Goal: Check status: Check status

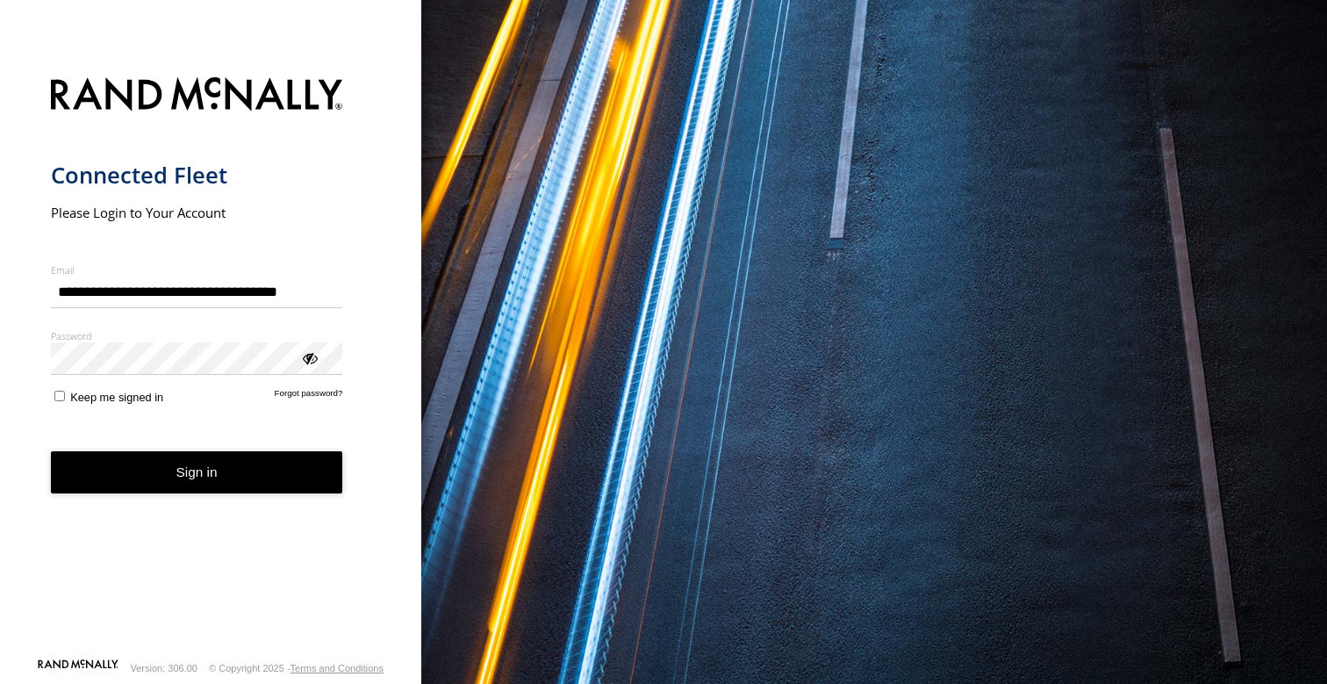
click at [227, 474] on button "Sign in" at bounding box center [197, 472] width 292 height 43
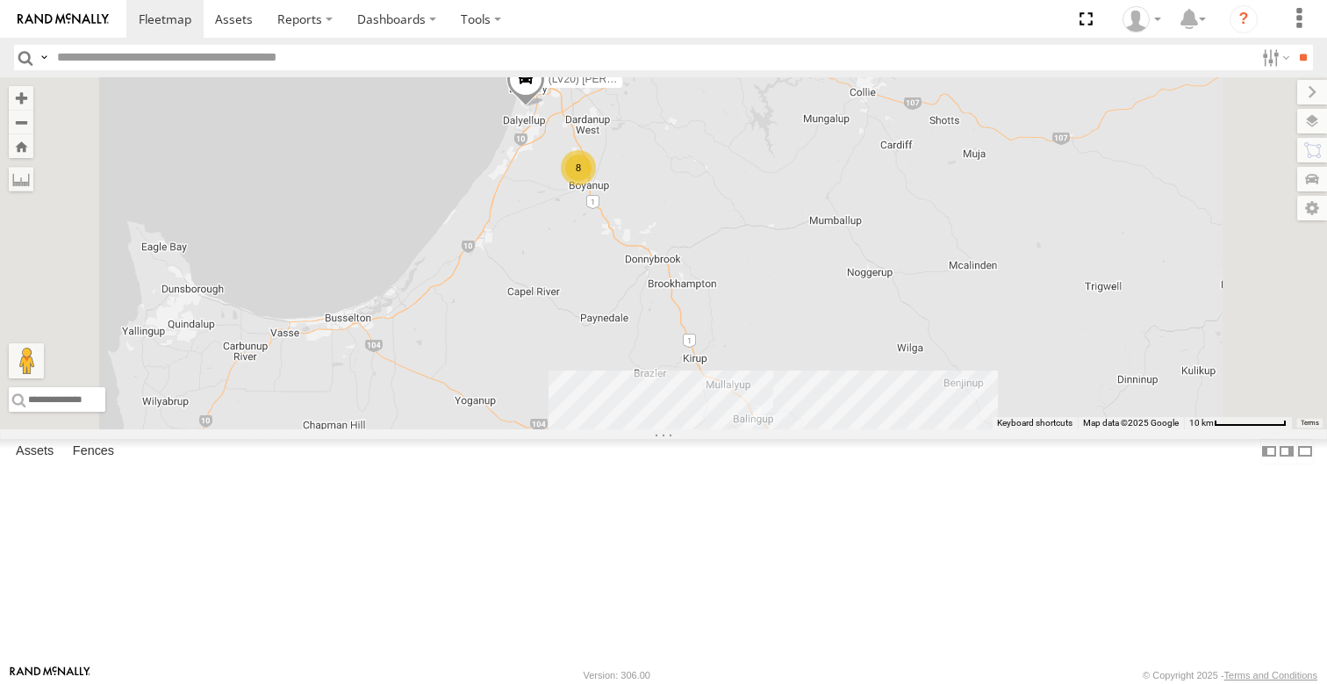
click at [0, 0] on div "(LV20) Tony Ute" at bounding box center [0, 0] width 0 height 0
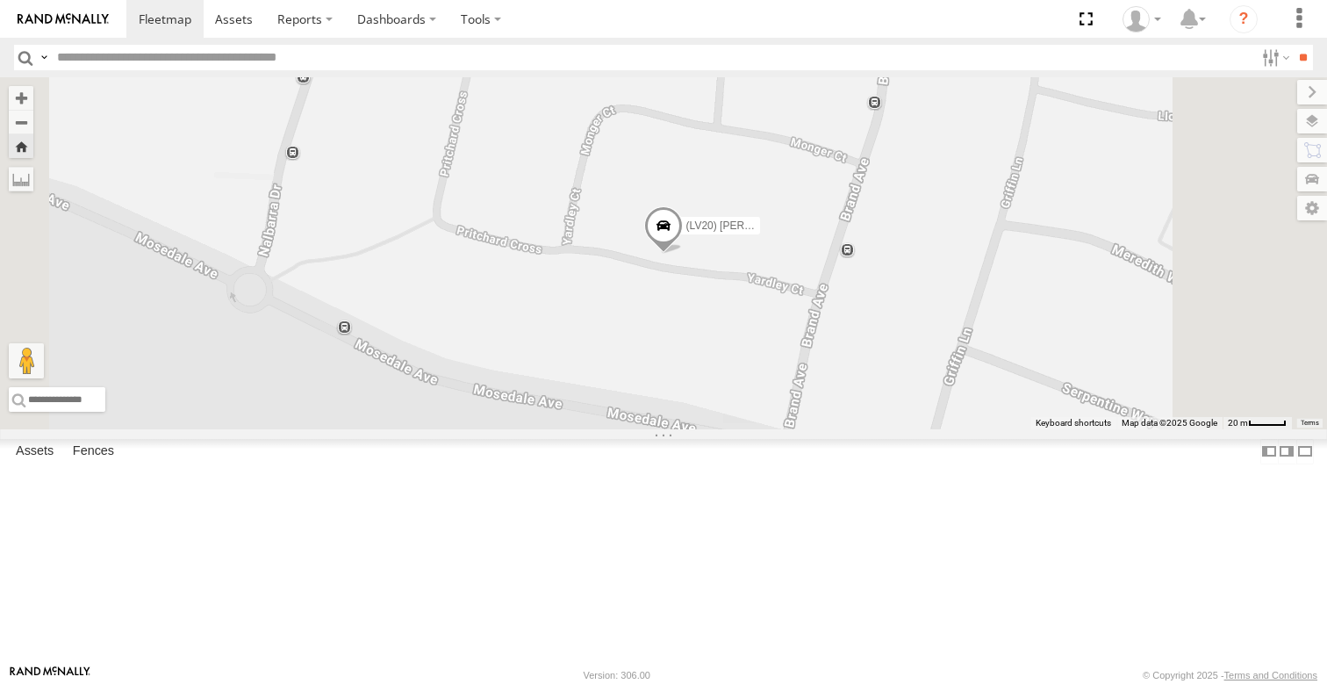
click at [683, 253] on span at bounding box center [663, 228] width 39 height 47
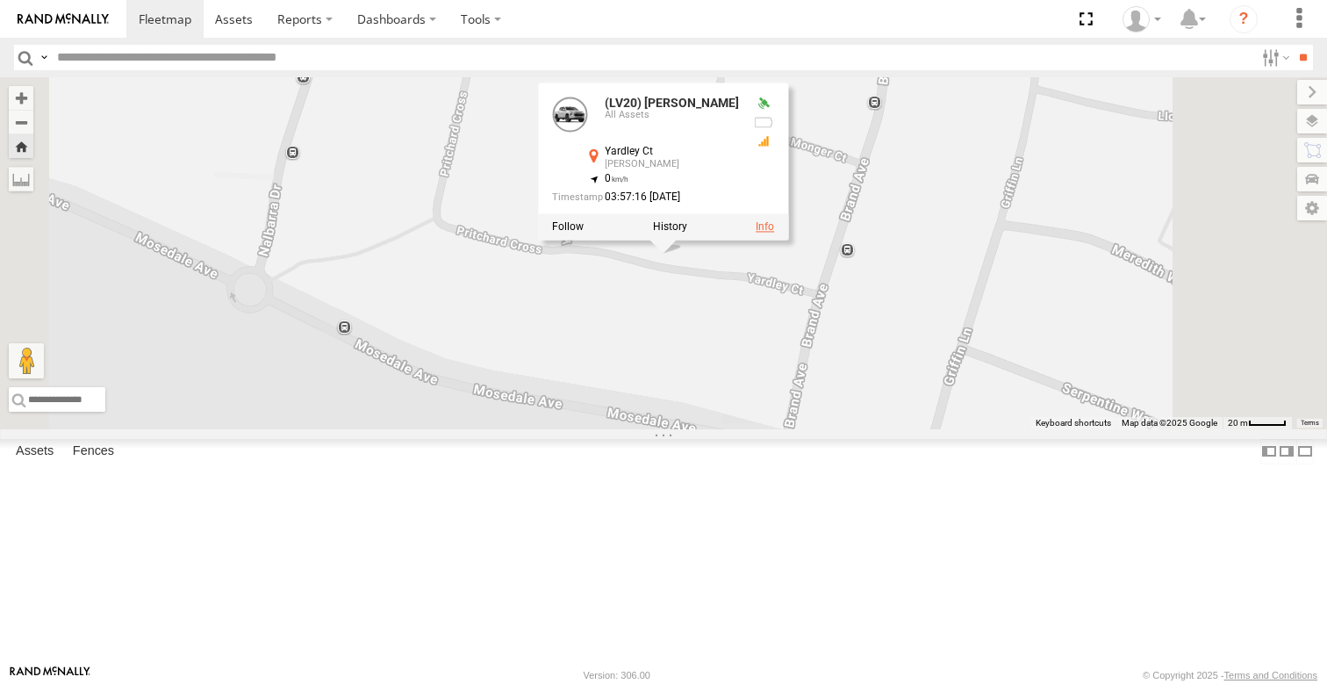
click at [774, 233] on link at bounding box center [765, 226] width 18 height 12
